Goal: Task Accomplishment & Management: Complete application form

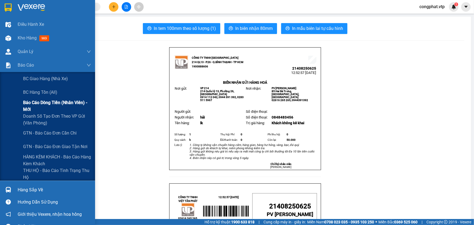
click at [43, 106] on span "Báo cáo dòng tiền (nhân viên) - mới" at bounding box center [57, 106] width 68 height 14
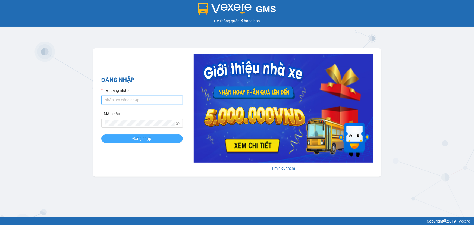
type input "kienhoa.vtp"
click at [165, 140] on button "Đăng nhập" at bounding box center [141, 138] width 81 height 9
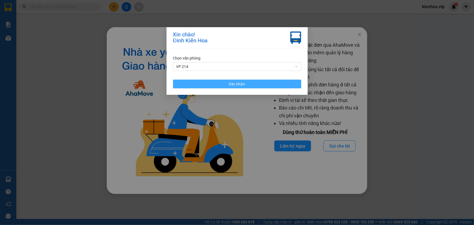
click at [235, 83] on span "Xác nhận" at bounding box center [237, 84] width 16 height 6
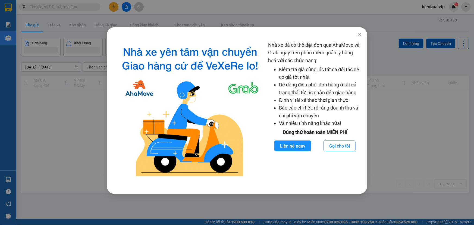
click at [113, 16] on div "Nhà xe đã có thể đặt đơn qua AhaMove và Grab ngay trên phần mềm quản lý hàng ho…" at bounding box center [237, 112] width 474 height 225
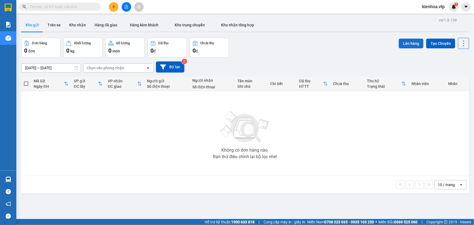
click at [405, 41] on button "Lên hàng" at bounding box center [410, 44] width 25 height 10
click at [93, 8] on input "text" at bounding box center [62, 7] width 64 height 6
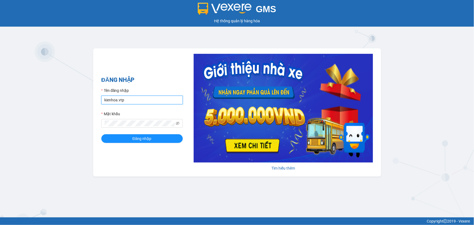
drag, startPoint x: 128, startPoint y: 98, endPoint x: 83, endPoint y: 107, distance: 46.5
click at [93, 108] on div "ĐĂNG NHẬP Tên đăng nhập kienhoa.vtp Mật khẩu Đăng nhập [PERSON_NAME] thêm" at bounding box center [237, 112] width 288 height 128
type input "hongthien.vtp"
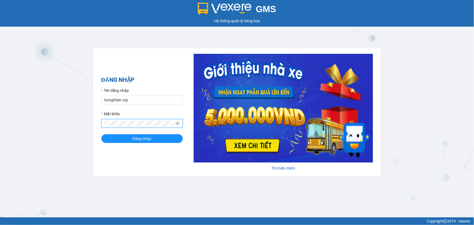
click at [96, 132] on div "ĐĂNG NHẬP Tên đăng nhập hongthien.vtp Mật khẩu Đăng nhập Tìm hiểu thêm" at bounding box center [237, 112] width 288 height 128
click at [101, 134] on button "Đăng nhập" at bounding box center [141, 138] width 81 height 9
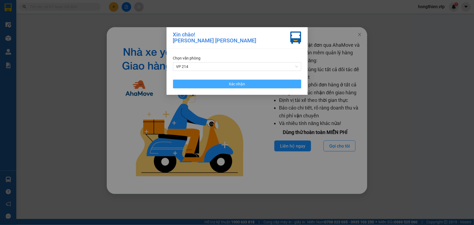
click at [247, 81] on button "Xác nhận" at bounding box center [237, 84] width 128 height 9
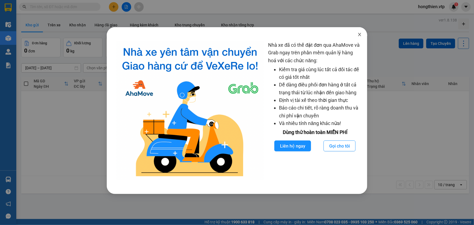
click at [358, 34] on icon "close" at bounding box center [359, 34] width 4 height 4
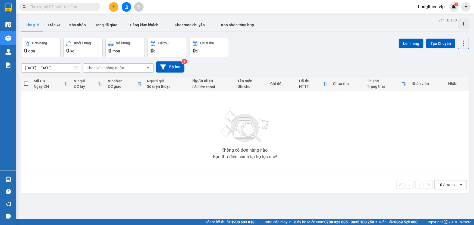
click at [115, 8] on icon "plus" at bounding box center [114, 7] width 4 height 4
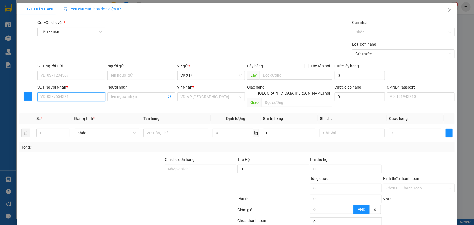
click at [44, 98] on input "SĐT Người Nhận *" at bounding box center [71, 96] width 68 height 9
type input "0357798009"
click at [75, 110] on div "0357798009 - HUYỀN" at bounding box center [70, 108] width 61 height 6
type input "HUYỀN"
type input "0357798009"
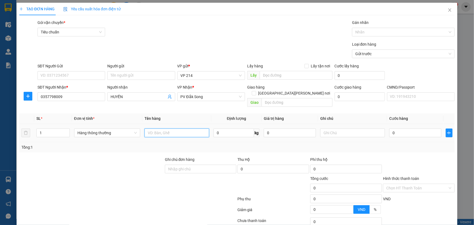
click at [164, 128] on input "text" at bounding box center [176, 132] width 65 height 9
type input "hạt giống"
type input "b"
type input "4"
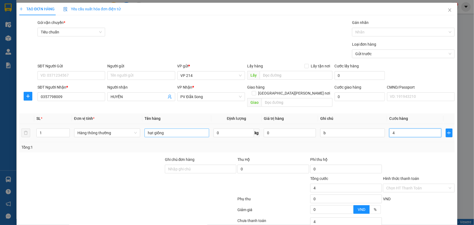
type input "4"
type input "40"
type input "400"
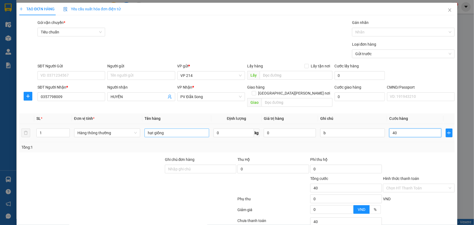
type input "400"
type input "4.000"
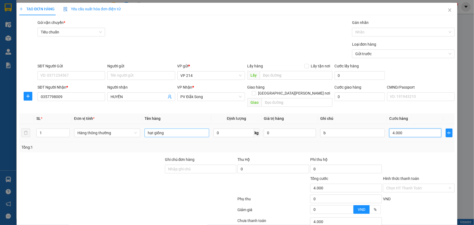
type input "40.000"
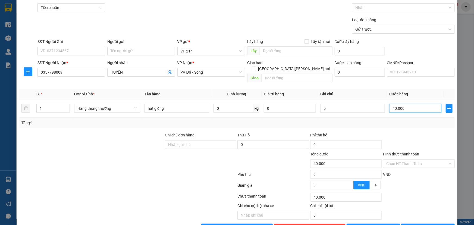
scroll to position [36, 0]
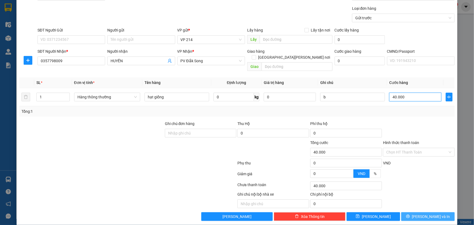
type input "40.000"
click at [410, 214] on icon "printer" at bounding box center [408, 216] width 4 height 4
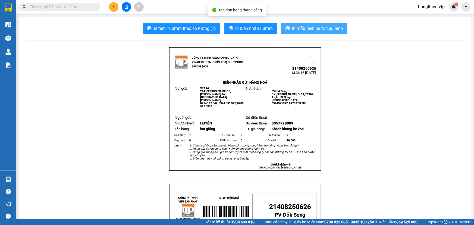
click at [318, 27] on span "In mẫu biên lai tự cấu hình" at bounding box center [317, 28] width 51 height 7
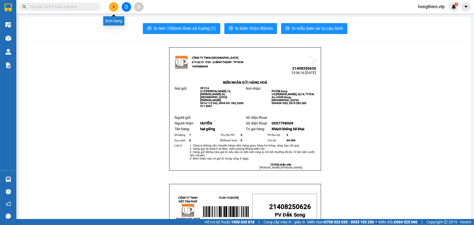
click at [114, 7] on icon "plus" at bounding box center [113, 7] width 3 height 0
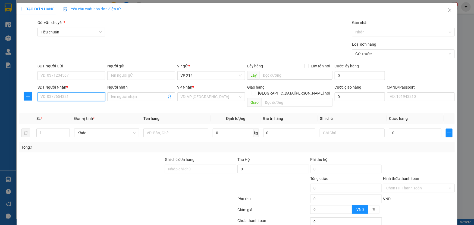
click at [62, 99] on input "SĐT Người Nhận *" at bounding box center [71, 96] width 68 height 9
type input "0971894171"
click at [48, 109] on div "0971894171 - đoàn" at bounding box center [70, 108] width 61 height 6
type input "đoàn"
type input "hn"
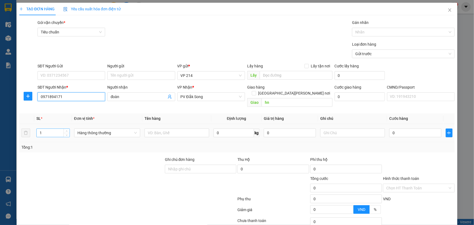
type input "0971894171"
click at [48, 129] on input "1" at bounding box center [53, 133] width 33 height 8
type input "3"
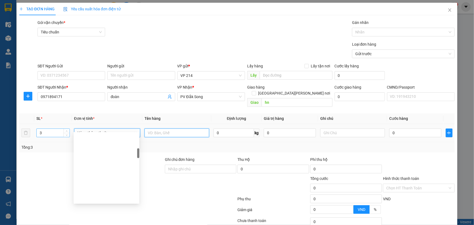
scroll to position [113, 0]
type input "pt"
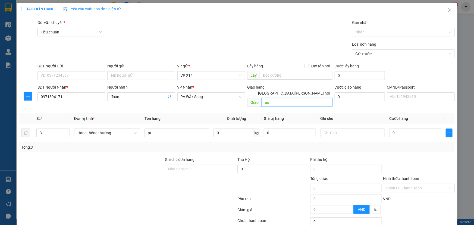
type input "u"
type input "ướt"
click at [342, 128] on input "text" at bounding box center [352, 132] width 65 height 9
type input "t"
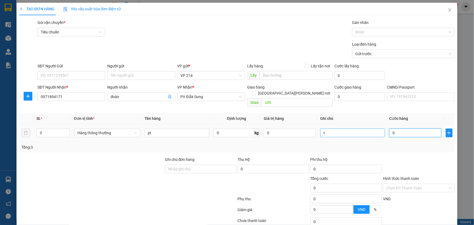
type input "1"
type input "15"
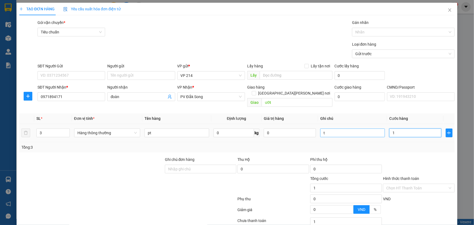
type input "15"
type input "150"
type input "1.500"
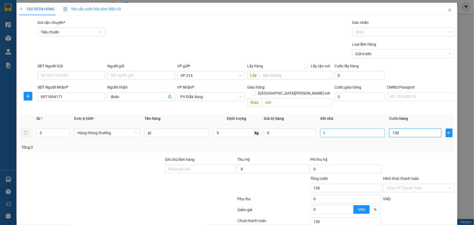
type input "1.500"
type input "15.000"
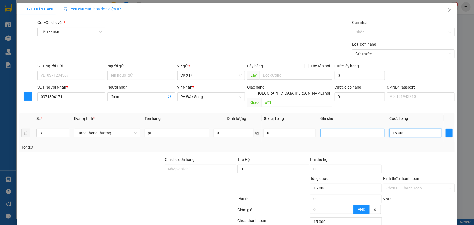
type input "150.000"
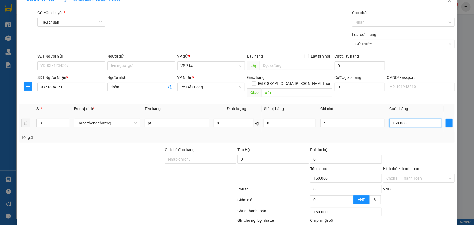
scroll to position [36, 0]
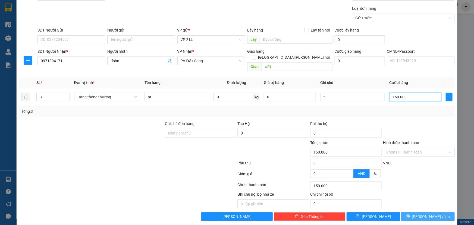
type input "150.000"
click at [429, 213] on span "Lưu và In" at bounding box center [431, 216] width 38 height 6
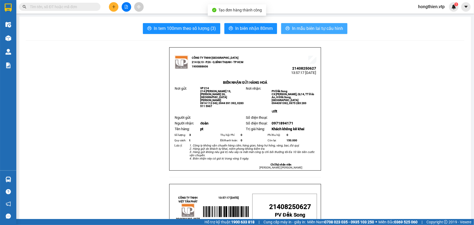
click at [306, 30] on span "In mẫu biên lai tự cấu hình" at bounding box center [317, 28] width 51 height 7
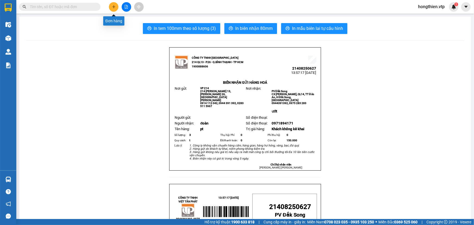
click at [115, 10] on button at bounding box center [114, 7] width 10 height 10
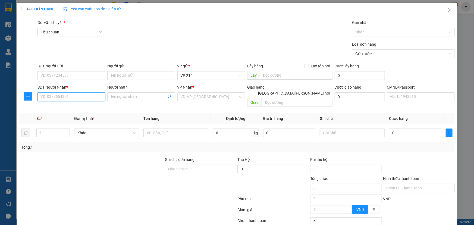
click at [64, 98] on input "SĐT Người Nhận *" at bounding box center [71, 96] width 68 height 9
type input "0912126837"
click at [129, 98] on input "Người nhận" at bounding box center [138, 97] width 56 height 6
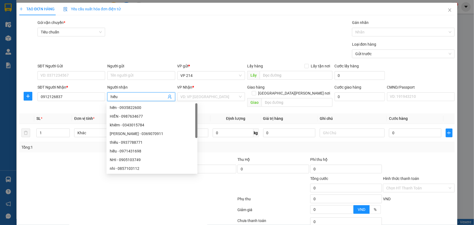
type input "hiếu"
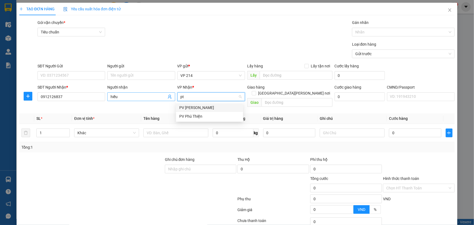
type input "pt"
click at [185, 97] on input "search" at bounding box center [209, 97] width 57 height 8
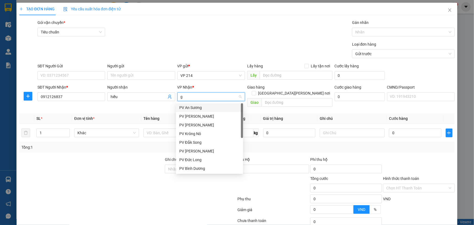
type input "gn"
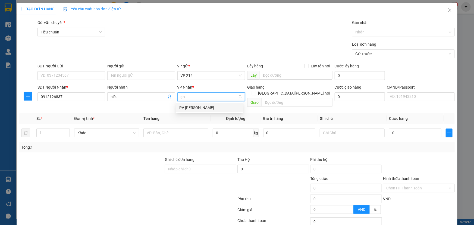
click at [188, 109] on div "PV Gia Nghĩa" at bounding box center [209, 108] width 61 height 6
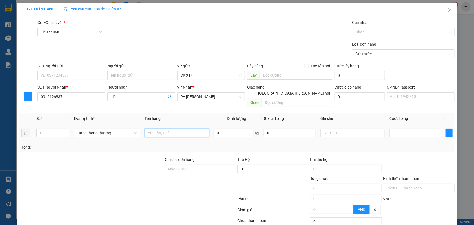
drag, startPoint x: 159, startPoint y: 124, endPoint x: 158, endPoint y: 127, distance: 3.0
click at [158, 128] on input "text" at bounding box center [176, 132] width 65 height 9
type input "pt"
click at [341, 129] on input "text" at bounding box center [352, 132] width 65 height 9
type input "h"
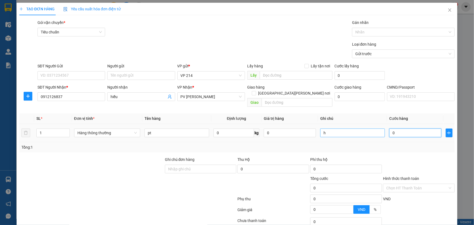
type input "3"
type input "30"
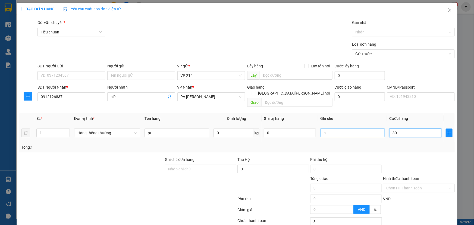
type input "30"
type input "300"
type input "3.000"
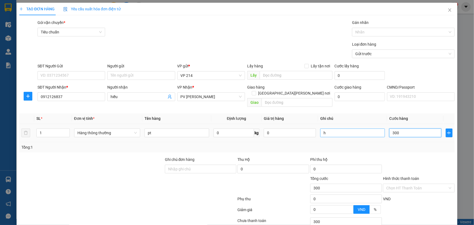
type input "3.000"
type input "30.000"
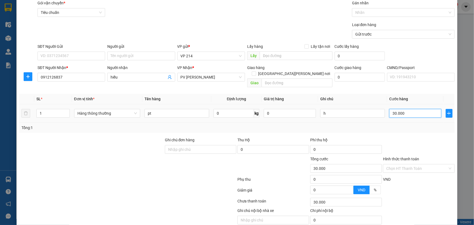
scroll to position [36, 0]
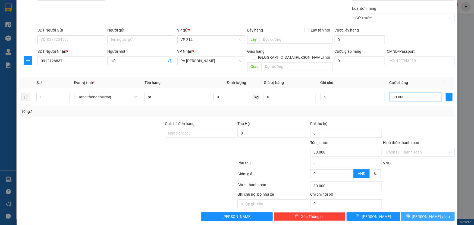
type input "30.000"
click at [419, 212] on button "Lưu và In" at bounding box center [427, 216] width 53 height 9
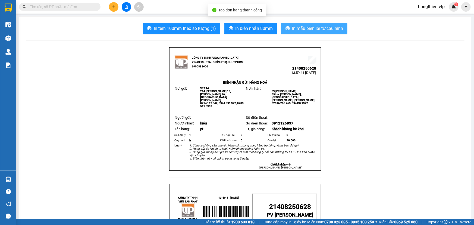
click at [303, 23] on button "In mẫu biên lai tự cấu hình" at bounding box center [314, 28] width 66 height 11
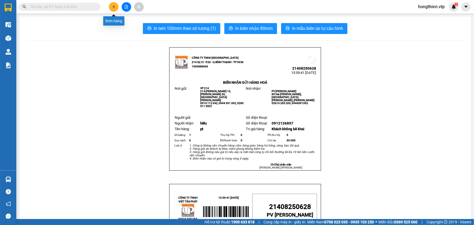
click at [110, 6] on button at bounding box center [114, 7] width 10 height 10
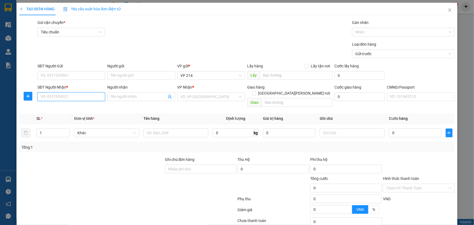
click at [53, 97] on input "SĐT Người Nhận *" at bounding box center [71, 96] width 68 height 9
type input "0899458665"
click at [64, 109] on div "0899458665 - hoàng" at bounding box center [70, 108] width 61 height 6
type input "hoàng"
type input "~3 đồi thông"
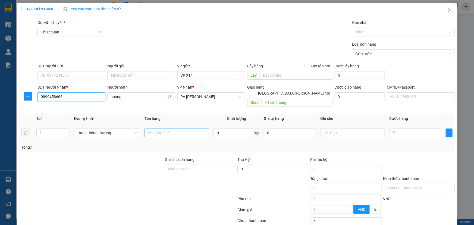
type input "0899458665"
click at [162, 128] on input "text" at bounding box center [176, 132] width 65 height 9
type input "pt"
click at [49, 129] on input "1" at bounding box center [53, 133] width 33 height 8
type input "2"
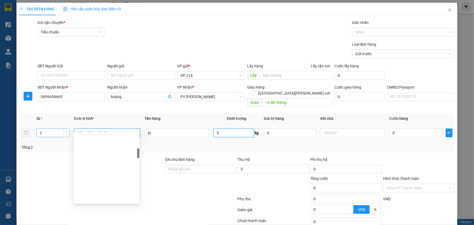
scroll to position [113, 0]
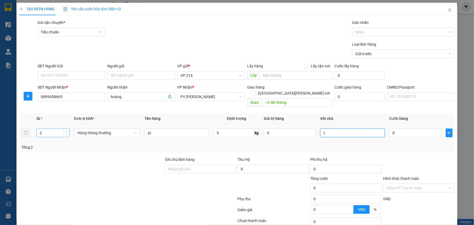
type input "t"
type input "1"
type input "10"
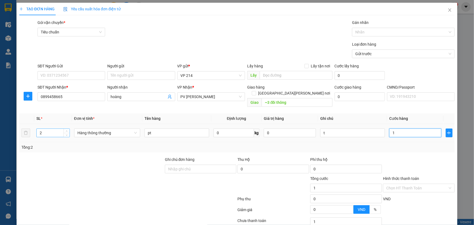
type input "10"
type input "100"
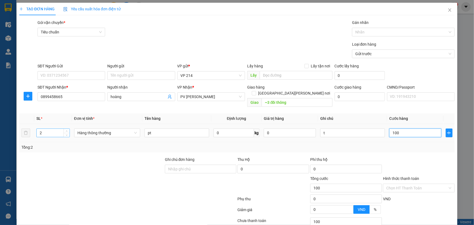
type input "1.000"
type input "10.000"
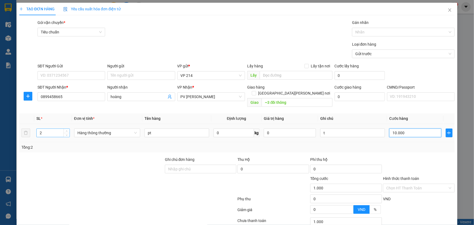
type input "10.000"
type input "100.000"
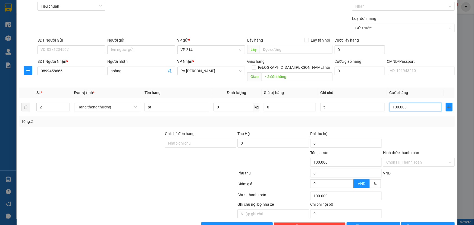
scroll to position [36, 0]
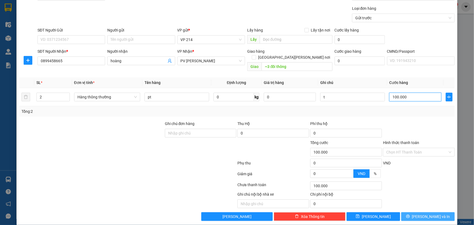
type input "100.000"
click at [423, 213] on span "Lưu và In" at bounding box center [431, 216] width 38 height 6
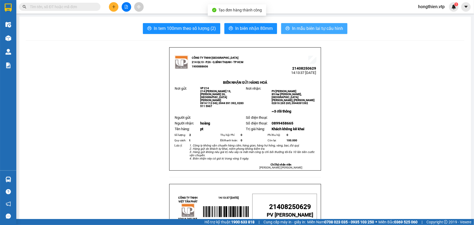
click at [310, 29] on span "In mẫu biên lai tự cấu hình" at bounding box center [317, 28] width 51 height 7
click at [114, 6] on icon "plus" at bounding box center [114, 7] width 4 height 4
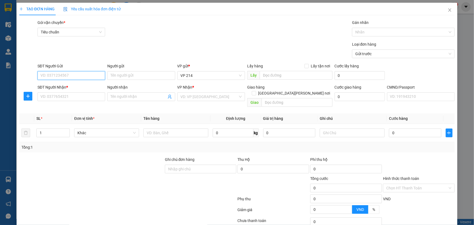
click at [66, 76] on input "SĐT Người Gửi" at bounding box center [71, 75] width 68 height 9
type input "0938445357"
click at [61, 84] on div "0938445357 - bản" at bounding box center [70, 86] width 61 height 6
type input "bản"
type input "0972331136"
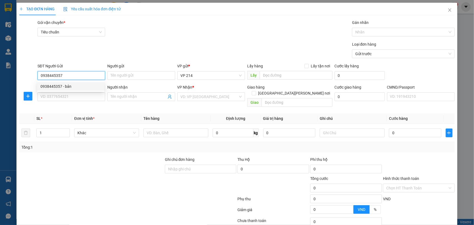
type input "thúy"
type input "0938445357"
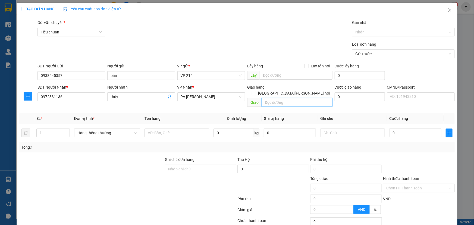
click at [280, 99] on input "text" at bounding box center [296, 102] width 71 height 9
type input "8%vat"
click at [160, 128] on input "text" at bounding box center [176, 132] width 65 height 9
type input "bp"
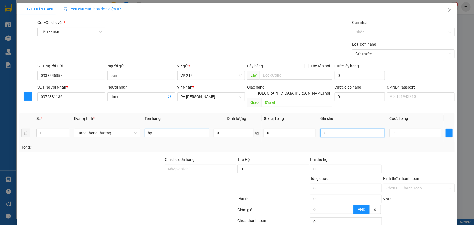
type input "k"
type input "5"
type input "54"
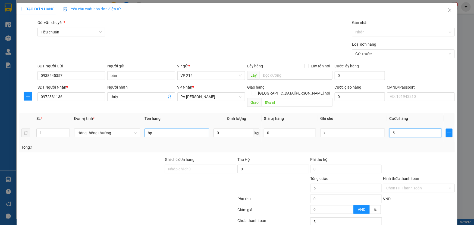
type input "54"
type input "540"
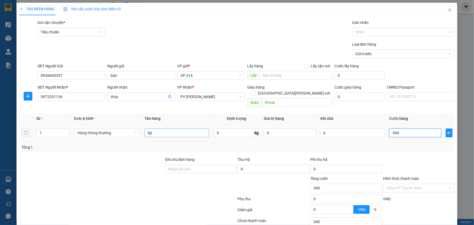
type input "5.400"
type input "54.000"
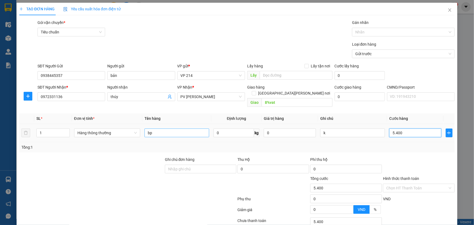
type input "54.000"
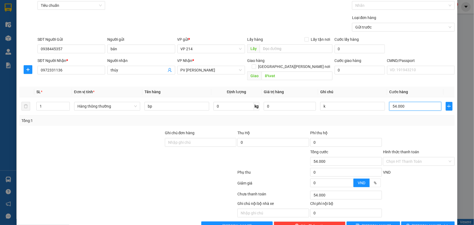
scroll to position [36, 0]
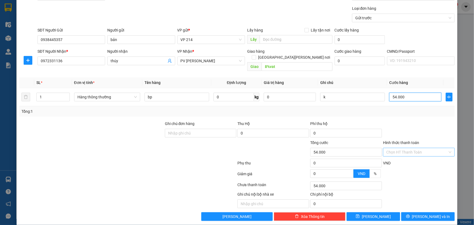
type input "54.000"
click at [407, 148] on input "Hình thức thanh toán" at bounding box center [416, 152] width 61 height 8
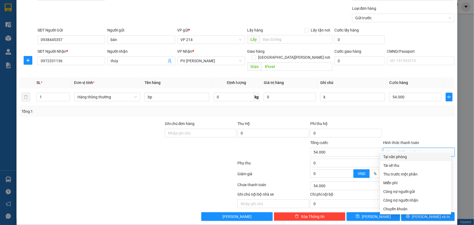
click at [404, 157] on div "Tại văn phòng" at bounding box center [415, 157] width 65 height 6
type input "0"
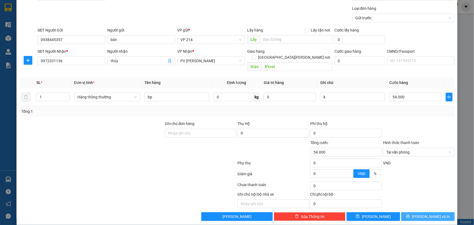
click at [419, 212] on button "Lưu và In" at bounding box center [427, 216] width 53 height 9
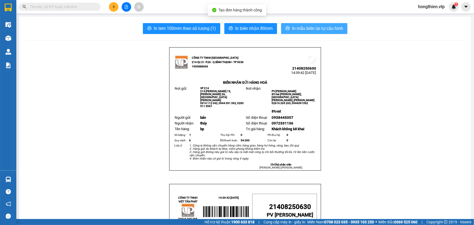
click at [311, 29] on span "In mẫu biên lai tự cấu hình" at bounding box center [317, 28] width 51 height 7
click at [115, 7] on icon "plus" at bounding box center [114, 7] width 4 height 4
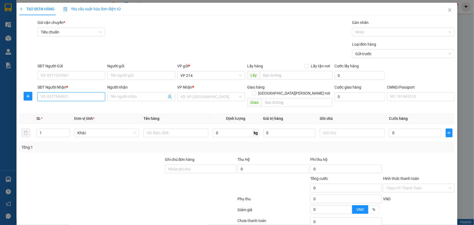
click at [69, 99] on input "SĐT Người Nhận *" at bounding box center [71, 96] width 68 height 9
type input "0904999653"
click at [135, 97] on input "Người nhận" at bounding box center [138, 97] width 56 height 6
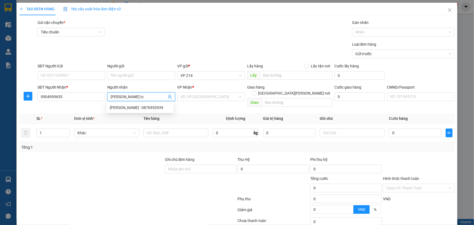
type input "thành tc"
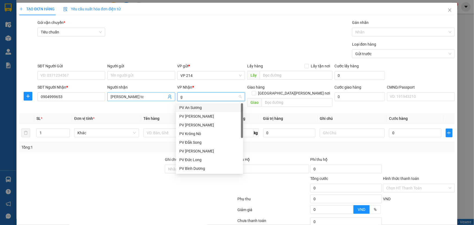
type input "gn"
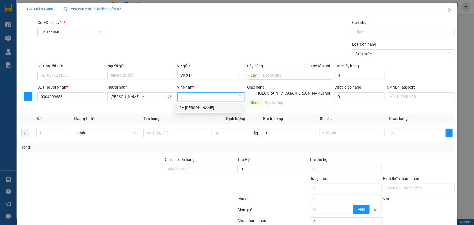
click at [183, 106] on div "PV Gia Nghĩa" at bounding box center [209, 108] width 61 height 6
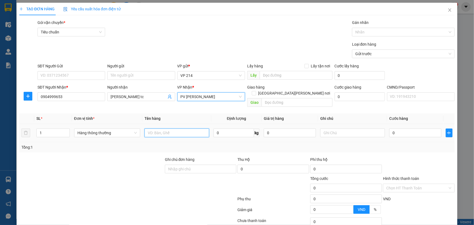
click at [152, 128] on input "text" at bounding box center [176, 132] width 65 height 9
type input "gt"
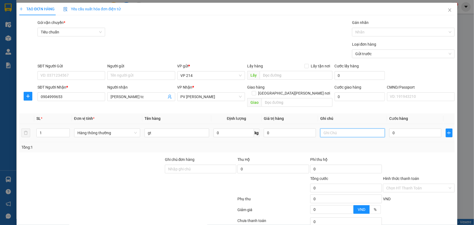
click at [326, 129] on input "text" at bounding box center [352, 132] width 65 height 9
type input "bì"
click at [401, 184] on input "Hình thức thanh toán" at bounding box center [416, 188] width 61 height 8
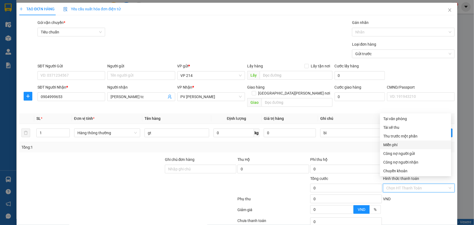
click at [396, 146] on div "Miễn phí" at bounding box center [415, 145] width 65 height 6
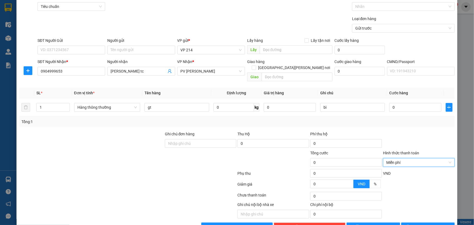
scroll to position [36, 0]
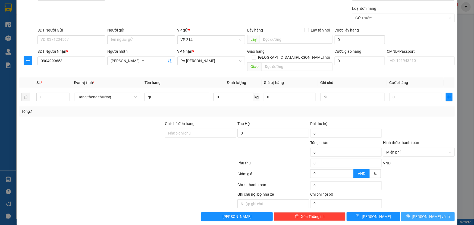
click at [425, 213] on span "Lưu và In" at bounding box center [431, 216] width 38 height 6
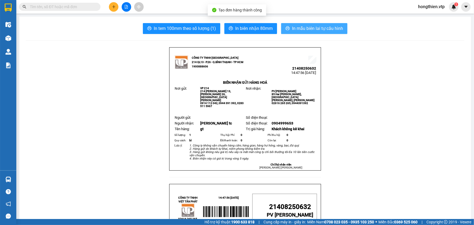
click at [309, 29] on span "In mẫu biên lai tự cấu hình" at bounding box center [317, 28] width 51 height 7
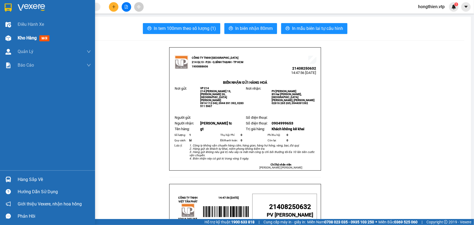
click at [21, 38] on span "Kho hàng" at bounding box center [27, 37] width 19 height 5
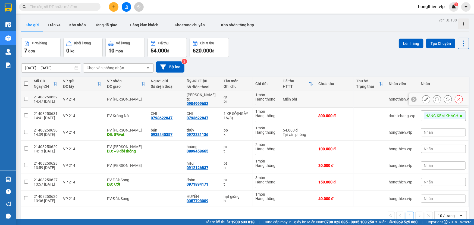
click at [435, 99] on icon at bounding box center [437, 99] width 4 height 4
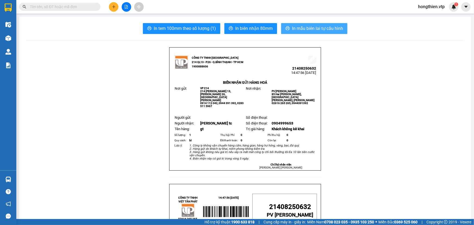
click at [309, 31] on span "In mẫu biên lai tự cấu hình" at bounding box center [317, 28] width 51 height 7
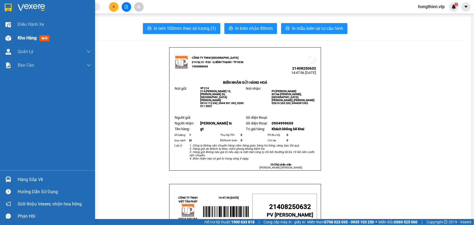
click at [28, 40] on span "Kho hàng" at bounding box center [27, 37] width 19 height 5
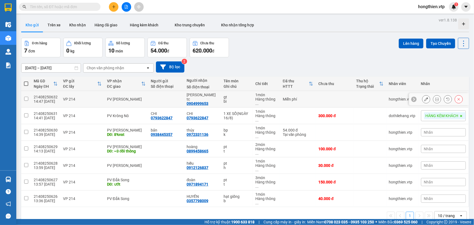
click at [435, 99] on icon at bounding box center [437, 99] width 4 height 4
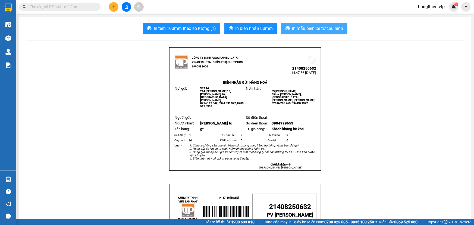
click at [322, 29] on span "In mẫu biên lai tự cấu hình" at bounding box center [317, 28] width 51 height 7
click at [114, 9] on button at bounding box center [114, 7] width 10 height 10
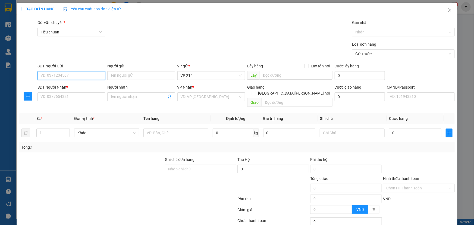
click at [64, 74] on input "SĐT Người Gửi" at bounding box center [71, 75] width 68 height 9
type input "0909679885"
click at [123, 76] on input "Người gửi" at bounding box center [141, 75] width 68 height 9
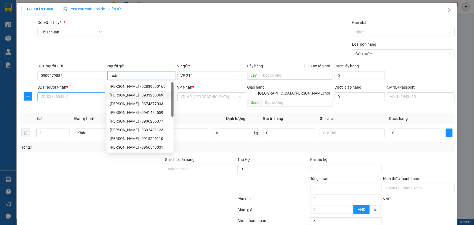
type input "tuấn"
click at [80, 99] on input "SĐT Người Nhận *" at bounding box center [71, 96] width 68 height 9
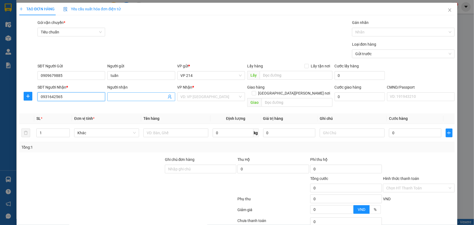
type input "0931642565"
click at [122, 95] on input "Người nhận" at bounding box center [138, 97] width 56 height 6
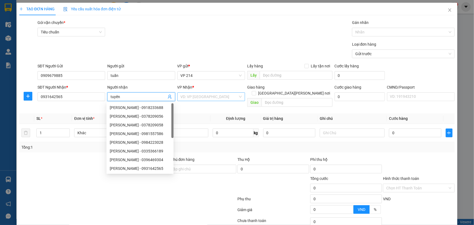
type input "tuyên"
click at [186, 95] on input "search" at bounding box center [209, 97] width 57 height 8
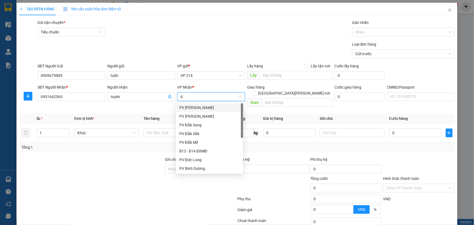
type input "dm"
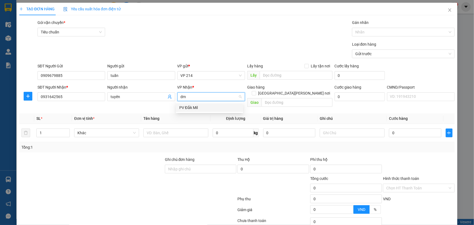
click at [185, 106] on div "PV Đắk Mil" at bounding box center [209, 108] width 61 height 6
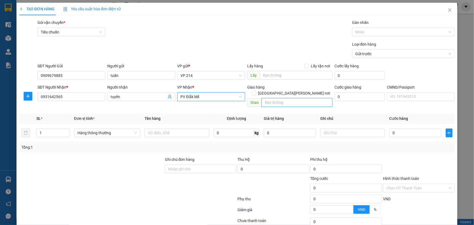
click at [275, 99] on input "text" at bounding box center [296, 102] width 71 height 9
type input "k bao bể"
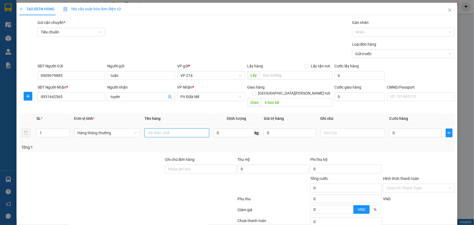
click at [146, 128] on input "text" at bounding box center [176, 132] width 65 height 9
type input "pha lê"
type input "3"
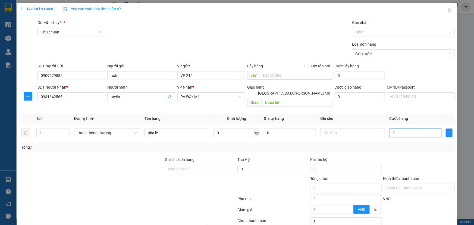
type input "30"
type input "300"
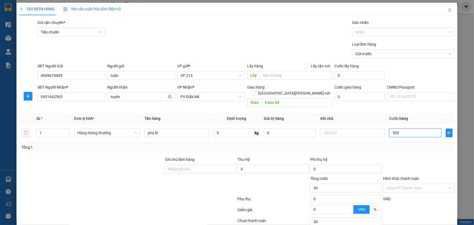
type input "300"
type input "3.000"
type input "30.000"
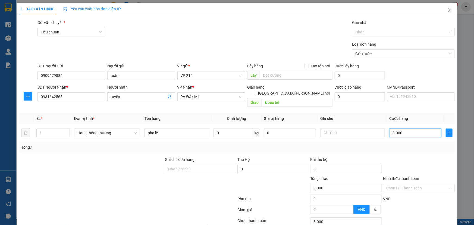
type input "30.000"
click at [330, 128] on input "text" at bounding box center [352, 132] width 65 height 9
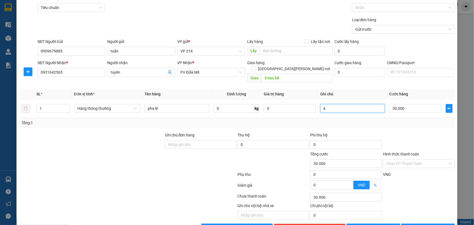
scroll to position [36, 0]
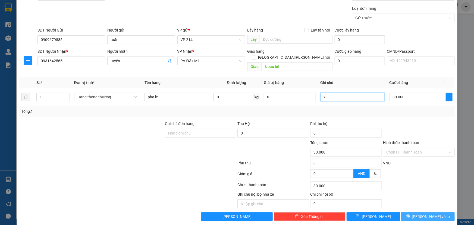
type input "k"
click at [413, 212] on button "Lưu và In" at bounding box center [427, 216] width 53 height 9
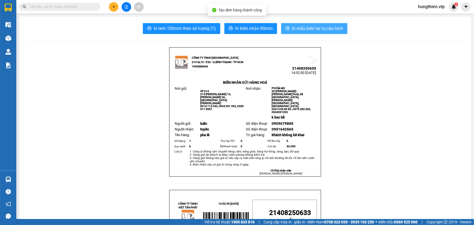
click at [317, 33] on button "In mẫu biên lai tự cấu hình" at bounding box center [314, 28] width 66 height 11
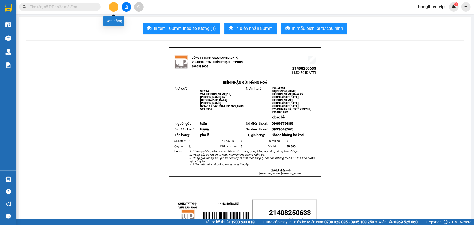
click at [110, 5] on button at bounding box center [114, 7] width 10 height 10
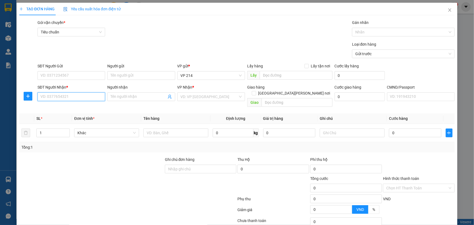
click at [59, 95] on input "SĐT Người Nhận *" at bounding box center [71, 96] width 68 height 9
type input "0886375255"
click at [115, 98] on input "Người nhận" at bounding box center [138, 97] width 56 height 6
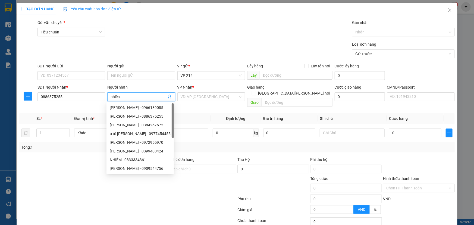
type input "nhiên"
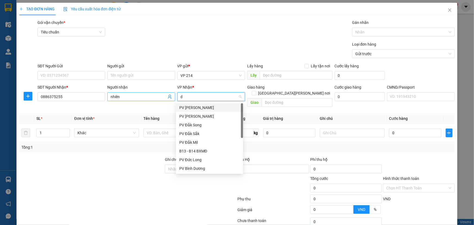
type input "dm"
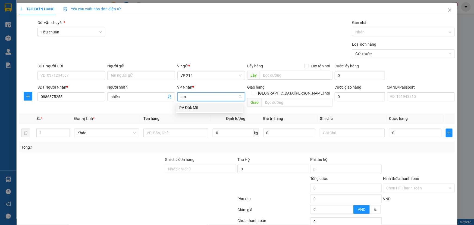
click at [192, 106] on div "PV Đắk Mil" at bounding box center [209, 108] width 61 height 6
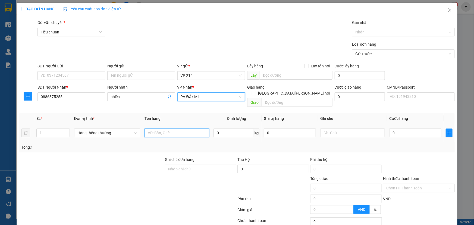
click at [154, 128] on input "text" at bounding box center [176, 132] width 65 height 9
type input "qa"
click at [41, 129] on input "1" at bounding box center [53, 133] width 33 height 8
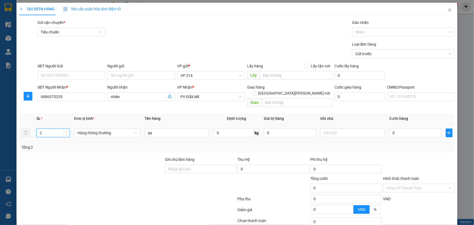
type input "2"
type input "b"
type input "8"
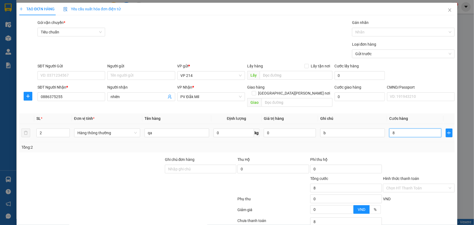
type input "80"
type input "800"
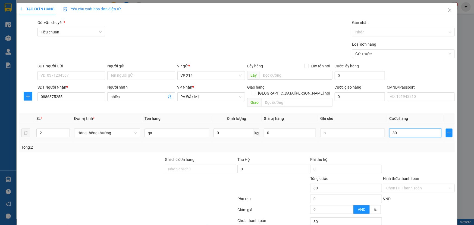
type input "800"
type input "8.000"
type input "80.000"
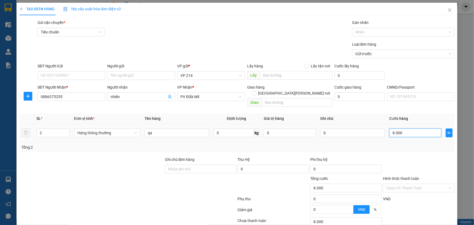
type input "80.000"
click at [405, 184] on input "Hình thức thanh toán" at bounding box center [416, 188] width 61 height 8
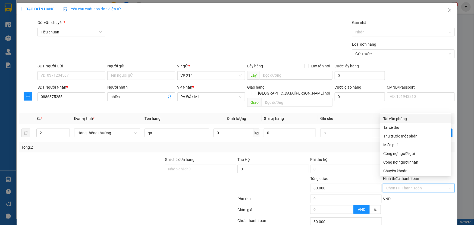
click at [387, 119] on div "Tại văn phòng" at bounding box center [415, 119] width 65 height 6
type input "0"
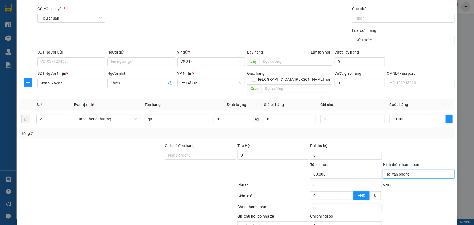
scroll to position [36, 0]
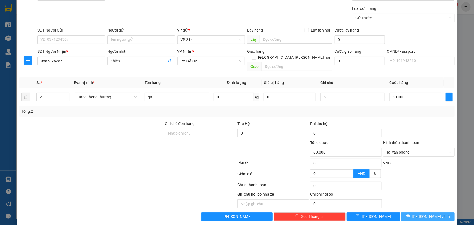
click at [412, 212] on button "Lưu và In" at bounding box center [427, 216] width 53 height 9
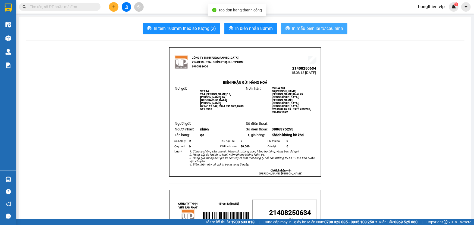
click at [301, 28] on span "In mẫu biên lai tự cấu hình" at bounding box center [317, 28] width 51 height 7
click at [112, 5] on icon "plus" at bounding box center [114, 7] width 4 height 4
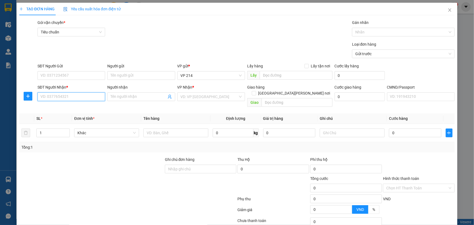
click at [75, 95] on input "SĐT Người Nhận *" at bounding box center [71, 96] width 68 height 9
click at [79, 106] on div "0964234848 - hòa" at bounding box center [70, 108] width 61 height 6
type input "0964234848"
type input "hòa"
type input "0964234848"
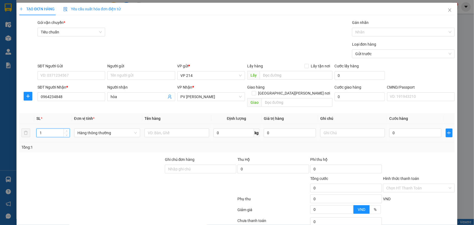
click at [55, 129] on input "1" at bounding box center [53, 133] width 33 height 8
type input "3"
type input "tty"
type input "t"
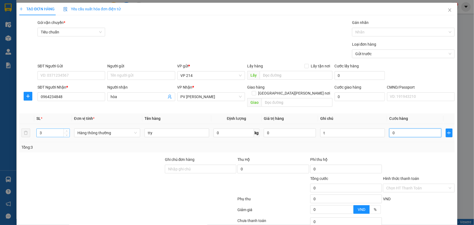
type input "1"
type input "14"
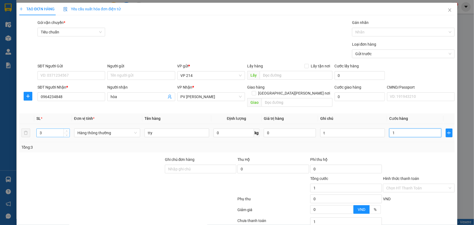
type input "14"
type input "140"
type input "1.400"
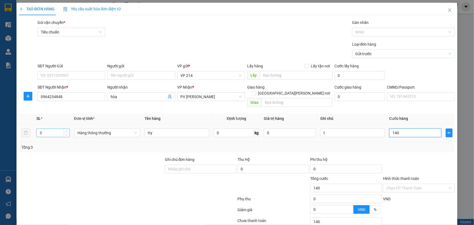
type input "1.400"
type input "14.000"
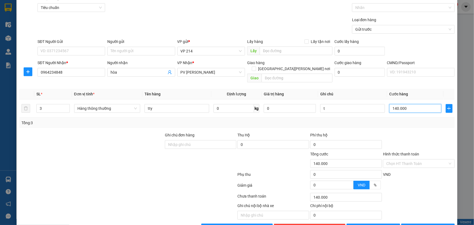
scroll to position [36, 0]
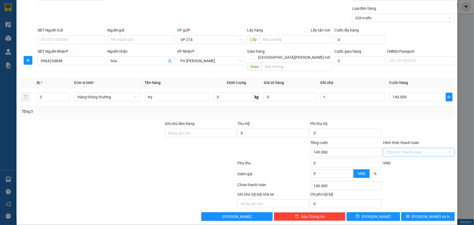
click at [410, 148] on input "Hình thức thanh toán" at bounding box center [416, 152] width 61 height 8
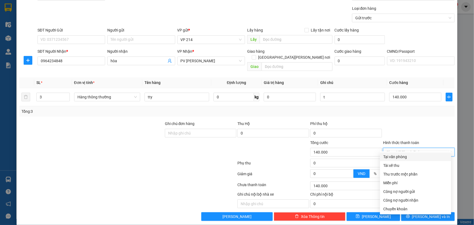
click at [393, 157] on div "Tại văn phòng" at bounding box center [415, 157] width 65 height 6
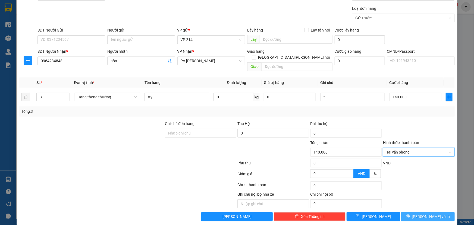
click at [422, 213] on span "Lưu và In" at bounding box center [431, 216] width 38 height 6
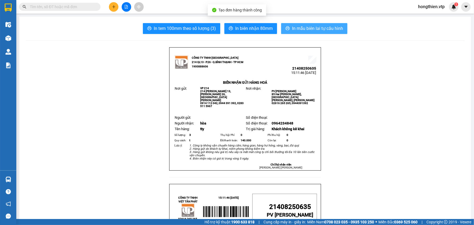
click at [315, 30] on span "In mẫu biên lai tự cấu hình" at bounding box center [317, 28] width 51 height 7
